Goal: Task Accomplishment & Management: Use online tool/utility

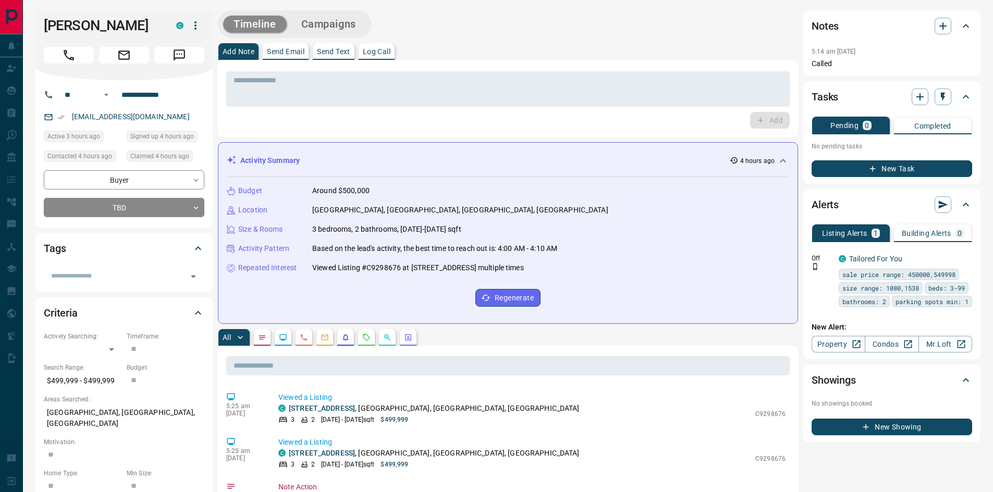
click at [856, 166] on button "New Task" at bounding box center [891, 168] width 160 height 17
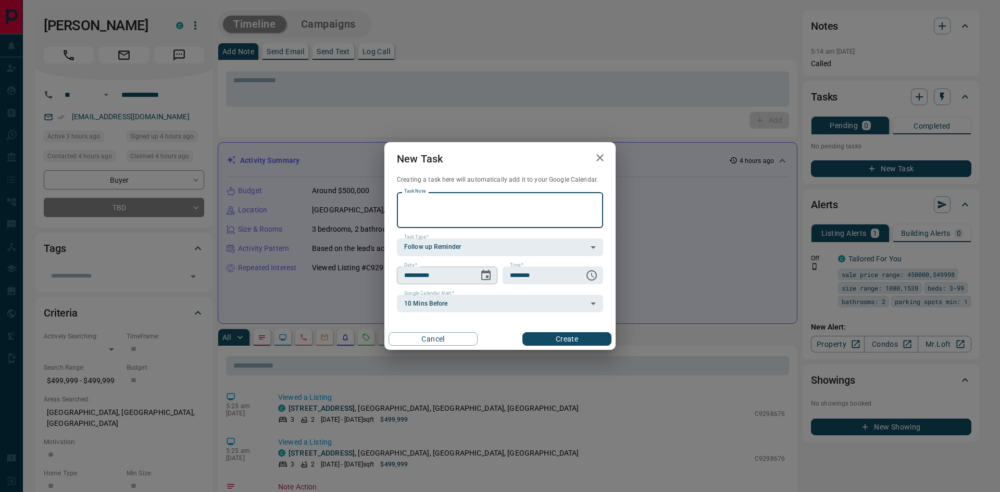
click at [485, 279] on icon "Choose date, selected date is Sep 17, 2025" at bounding box center [486, 275] width 13 height 13
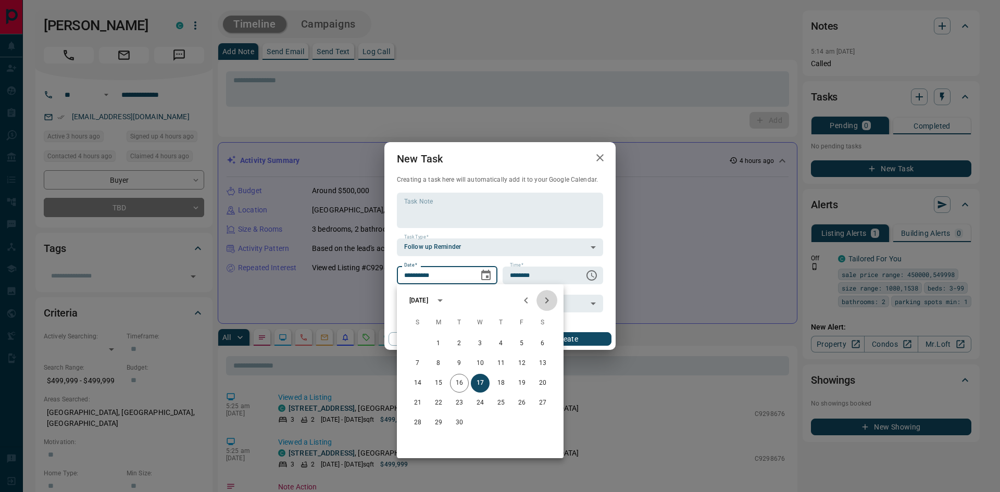
click at [540, 303] on button "Next month" at bounding box center [547, 300] width 21 height 21
click at [482, 382] on button "15" at bounding box center [480, 383] width 19 height 19
type input "**********"
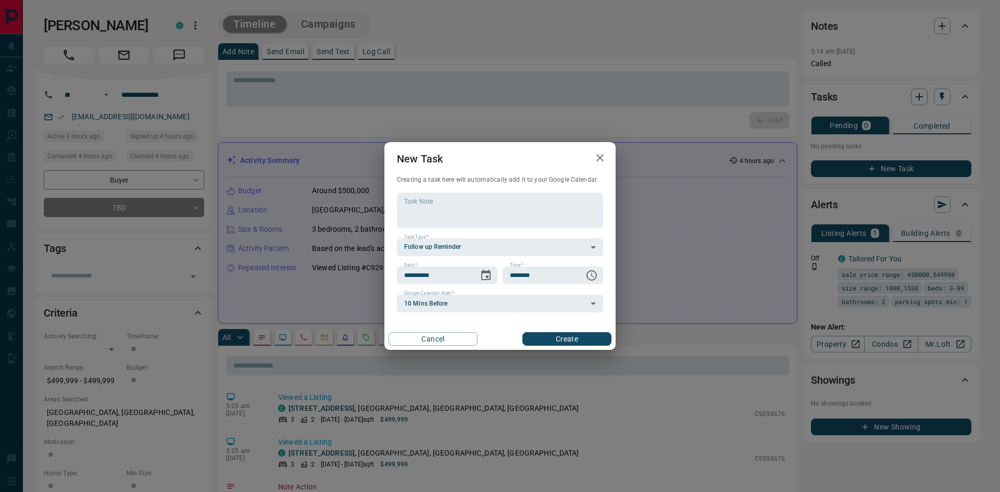
click at [563, 341] on button "Create" at bounding box center [567, 339] width 89 height 14
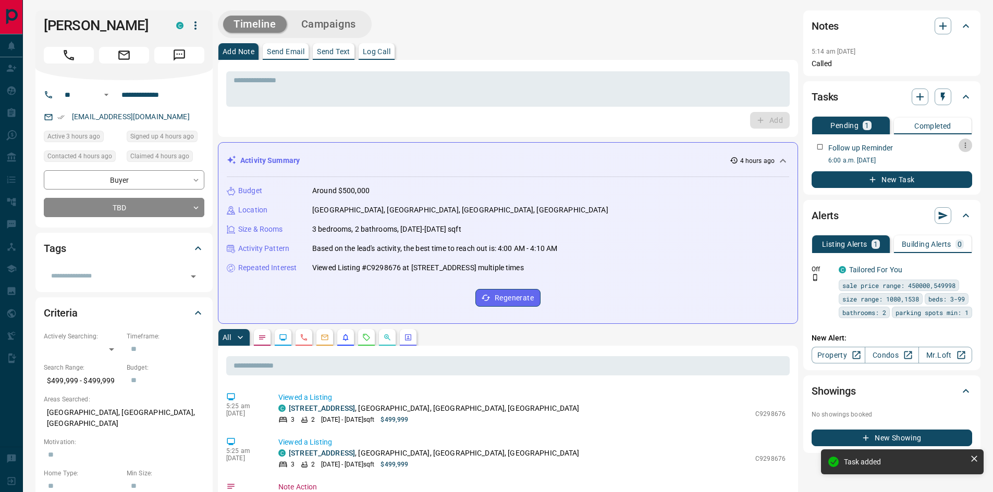
click at [960, 144] on button "button" at bounding box center [965, 146] width 14 height 14
click at [955, 170] on li "Edit" at bounding box center [948, 165] width 46 height 16
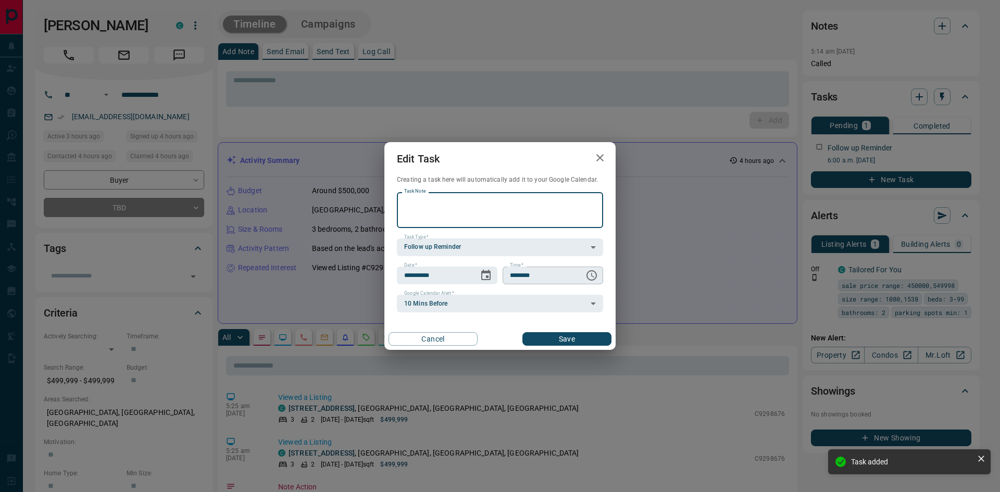
click at [594, 274] on icon "Choose time, selected time is 6:00 AM" at bounding box center [592, 275] width 13 height 13
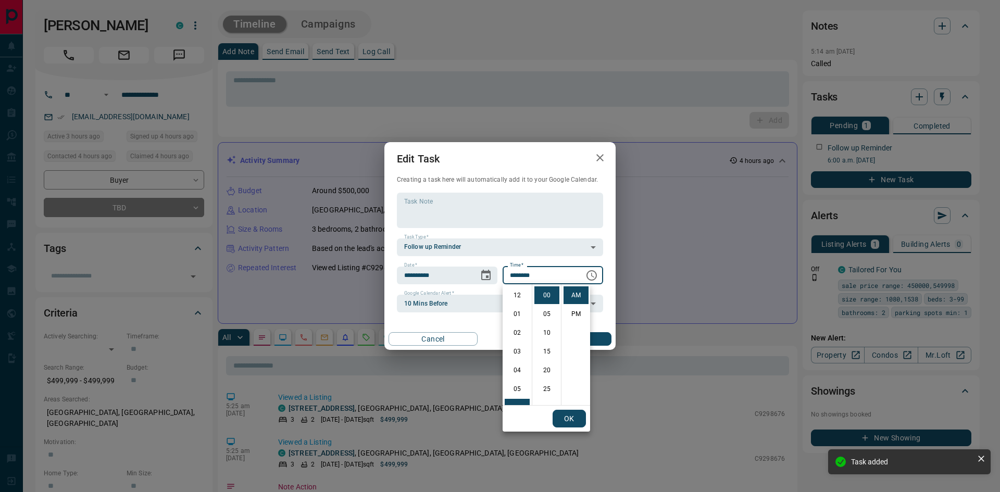
scroll to position [113, 0]
click at [570, 314] on li "PM" at bounding box center [576, 314] width 25 height 18
type input "********"
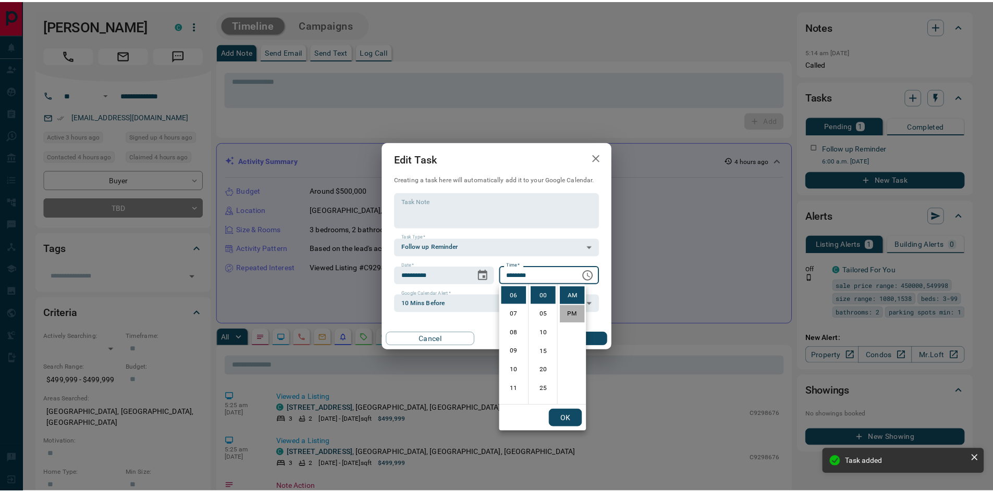
scroll to position [16, 0]
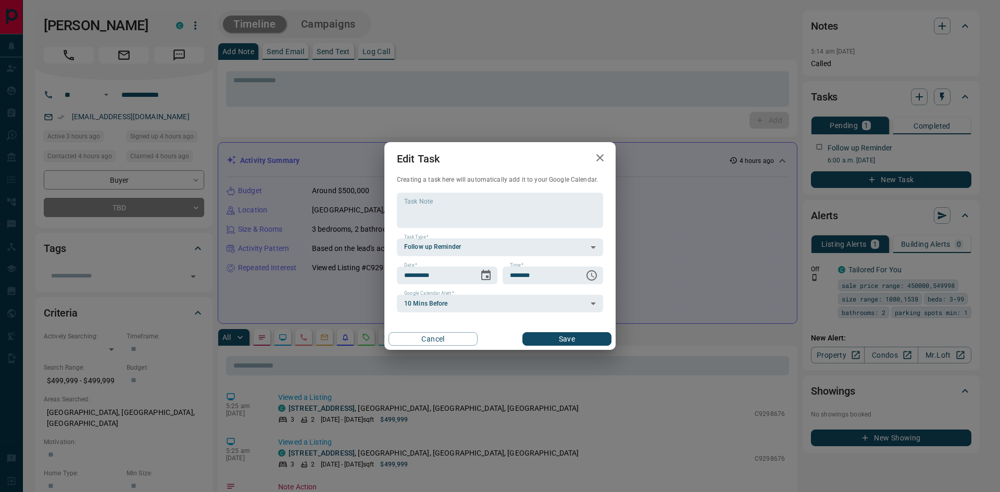
click at [575, 326] on div "**********" at bounding box center [500, 246] width 231 height 208
click at [576, 334] on button "Save" at bounding box center [567, 339] width 89 height 14
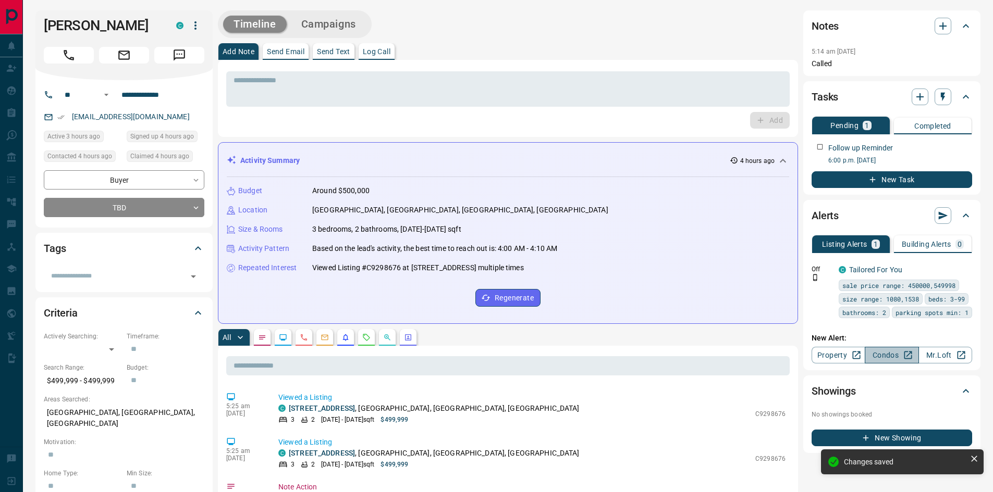
click at [881, 354] on link "Condos" at bounding box center [891, 355] width 54 height 17
